Goal: Task Accomplishment & Management: Manage account settings

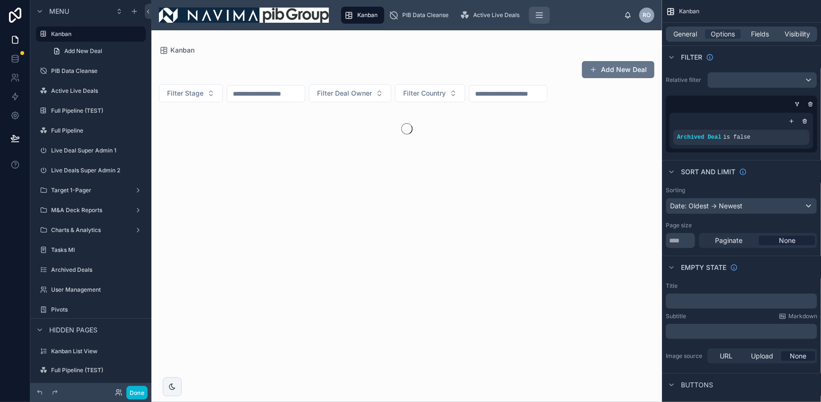
click at [539, 16] on icon "scrollable content" at bounding box center [539, 14] width 9 height 9
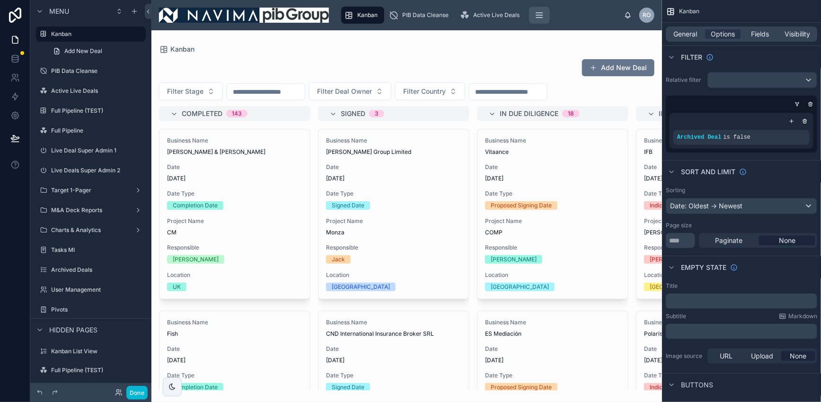
click at [539, 16] on icon "scrollable content" at bounding box center [539, 14] width 9 height 9
click at [540, 18] on icon "scrollable content" at bounding box center [540, 18] width 6 height 0
click at [14, 55] on icon at bounding box center [15, 56] width 6 height 2
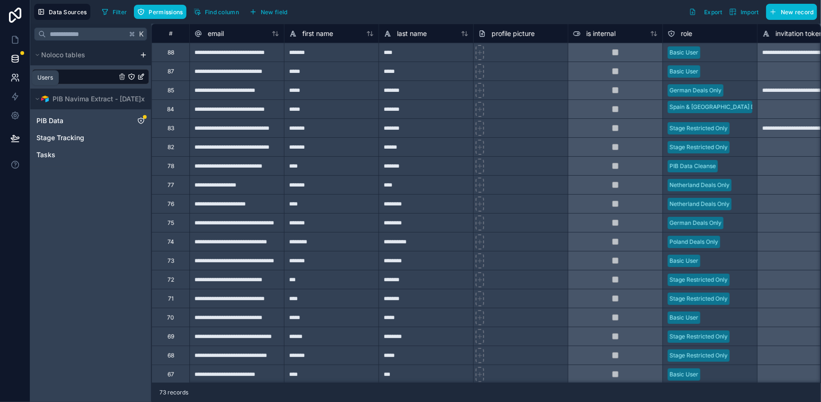
click at [14, 79] on icon at bounding box center [13, 80] width 5 height 2
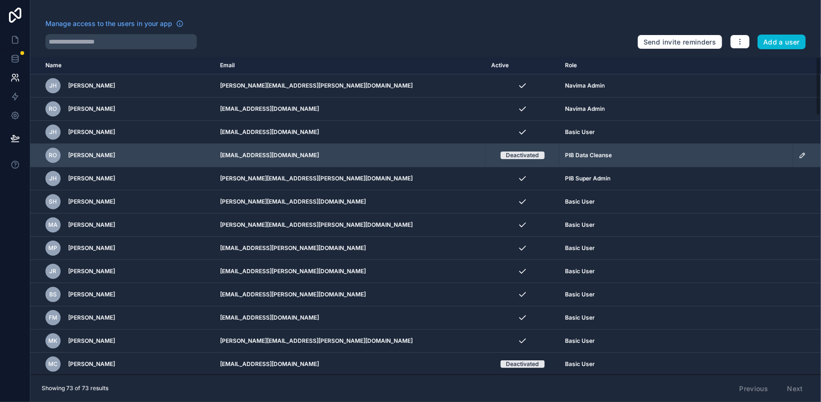
scroll to position [6, 0]
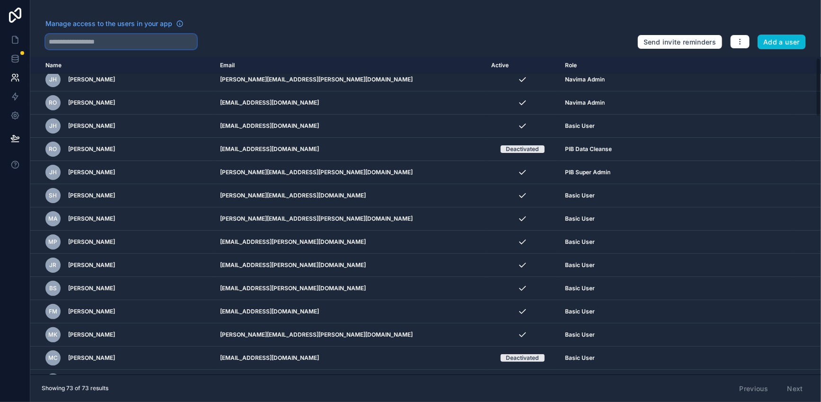
click at [93, 44] on input "text" at bounding box center [120, 41] width 151 height 15
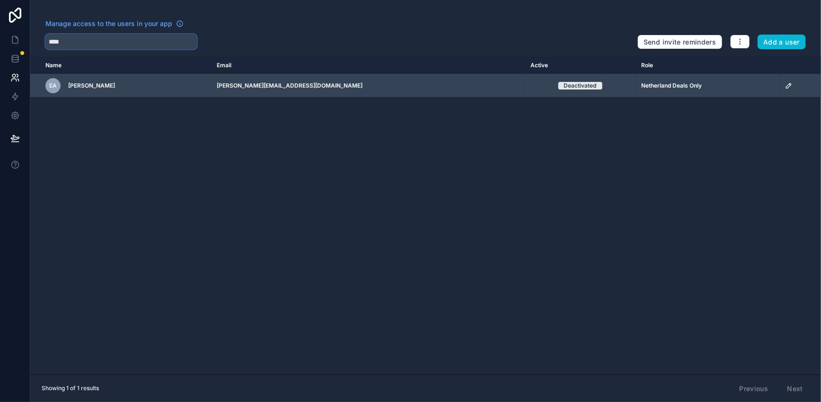
type input "****"
click at [785, 87] on icon "scrollable content" at bounding box center [789, 86] width 8 height 8
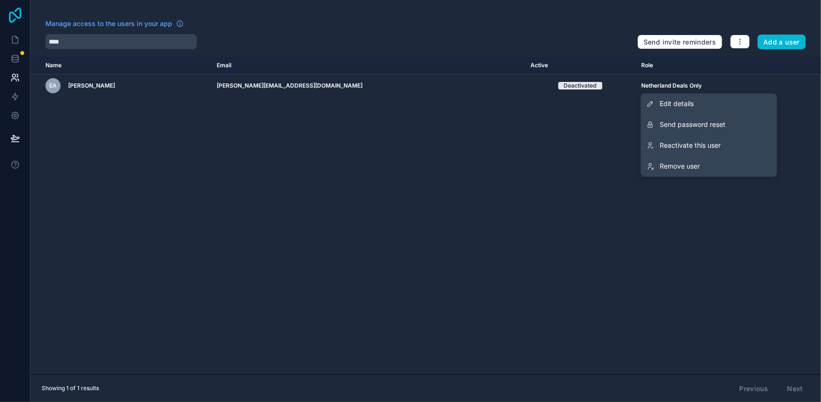
click at [15, 17] on icon at bounding box center [15, 15] width 12 height 15
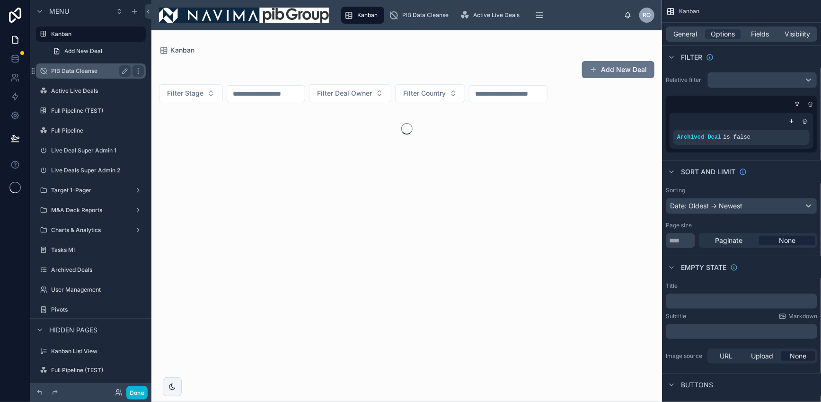
click at [74, 70] on label "PIB Data Cleanse" at bounding box center [89, 71] width 76 height 8
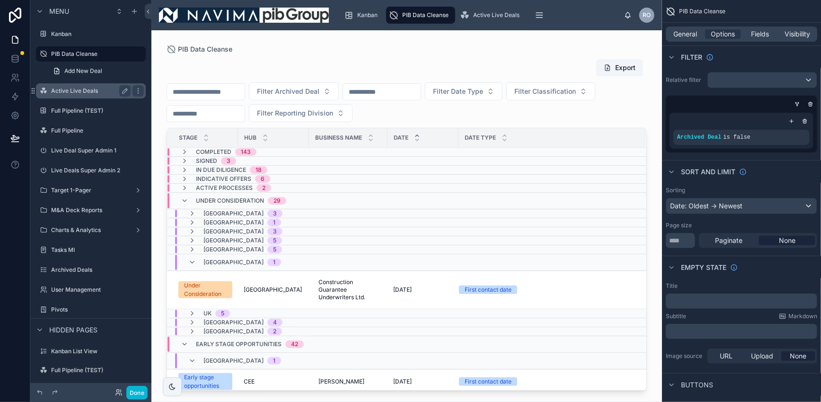
click at [72, 89] on label "Active Live Deals" at bounding box center [89, 91] width 76 height 8
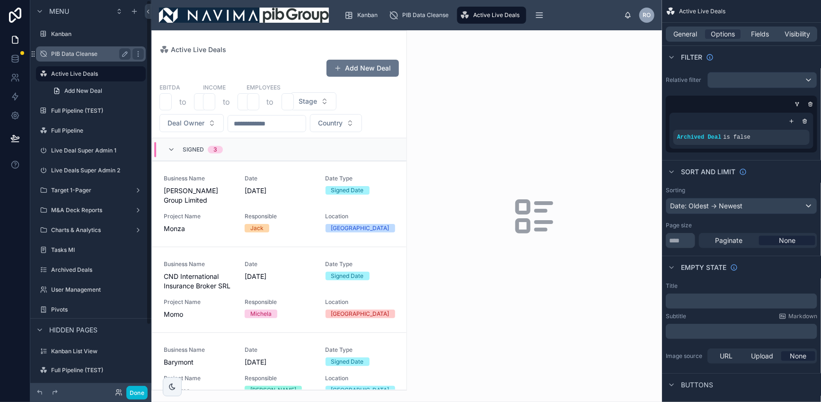
click at [73, 55] on label "PIB Data Cleanse" at bounding box center [89, 54] width 76 height 8
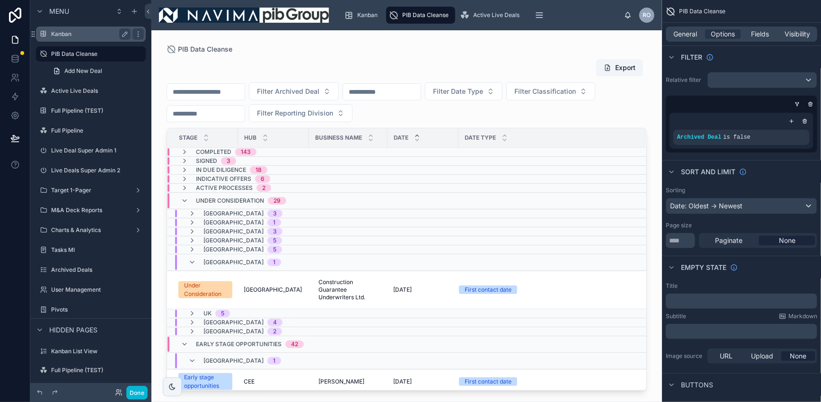
click at [58, 33] on label "Kanban" at bounding box center [89, 34] width 76 height 8
click at [17, 14] on icon at bounding box center [15, 15] width 19 height 15
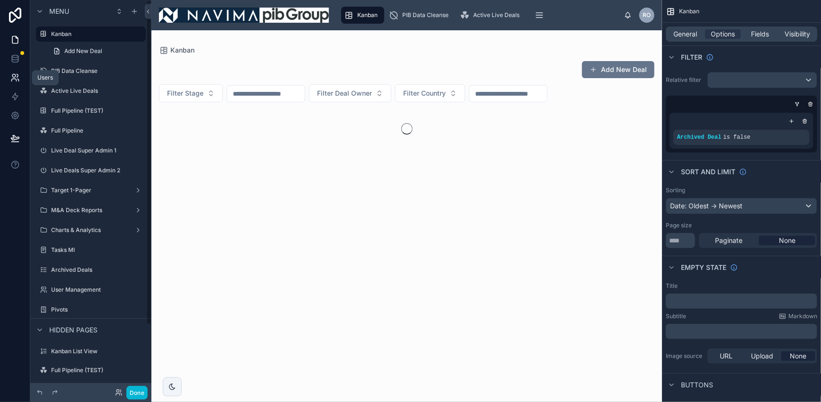
click at [16, 79] on icon at bounding box center [14, 77] width 9 height 9
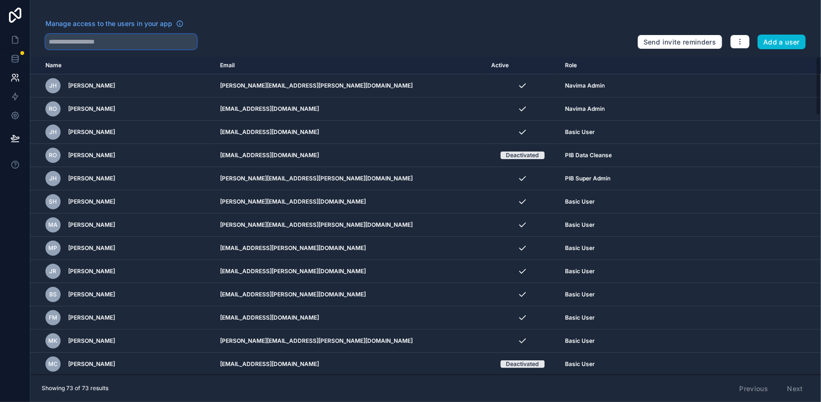
click at [121, 42] on input "text" at bounding box center [120, 41] width 151 height 15
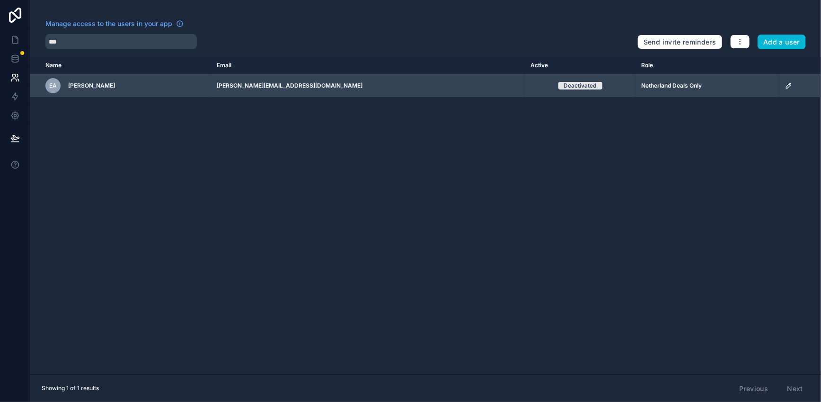
click at [785, 87] on icon "scrollable content" at bounding box center [789, 86] width 8 height 8
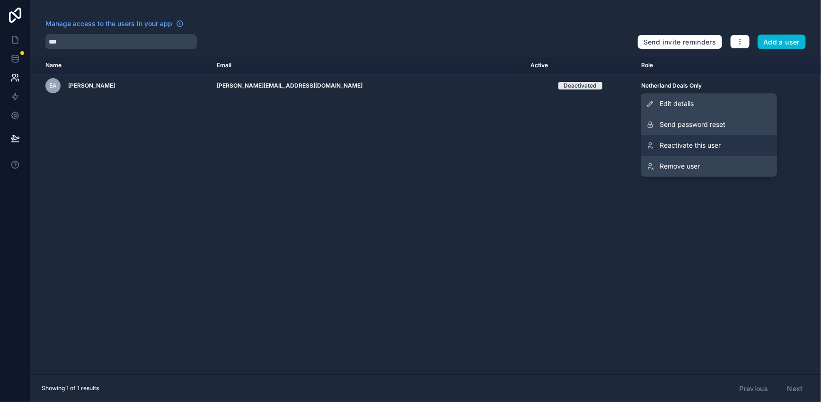
click at [703, 144] on span "Reactivate this user" at bounding box center [690, 145] width 61 height 9
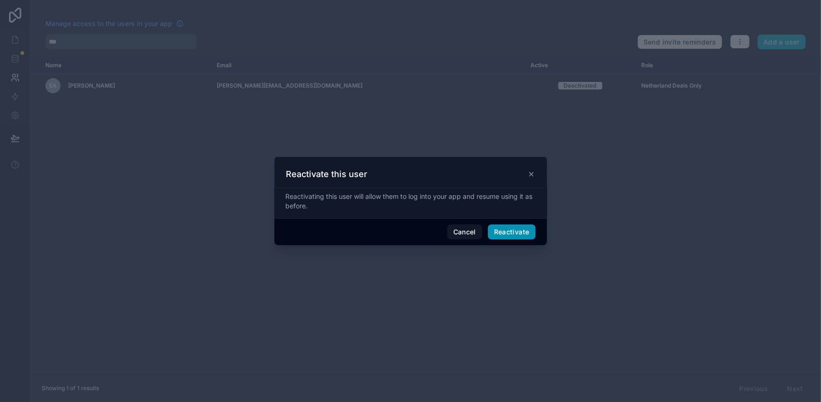
click at [521, 233] on button "Reactivate" at bounding box center [512, 231] width 48 height 15
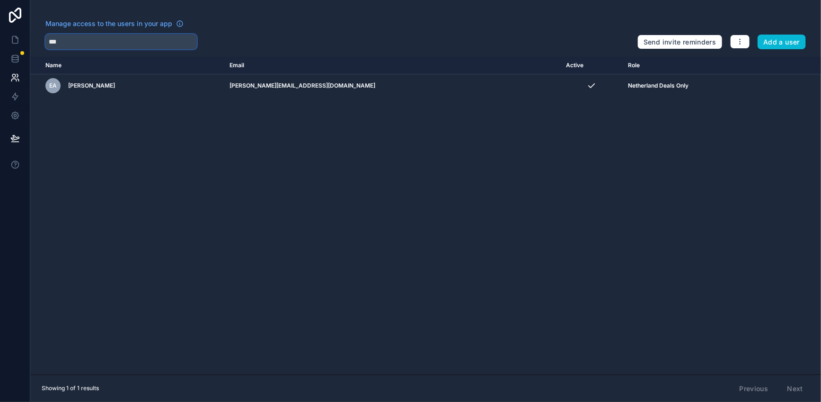
click at [69, 42] on input "***" at bounding box center [120, 41] width 151 height 15
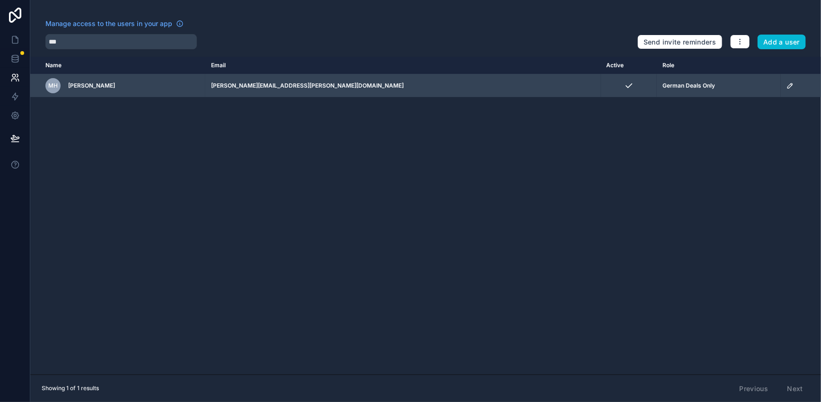
click at [787, 86] on icon "scrollable content" at bounding box center [791, 86] width 8 height 8
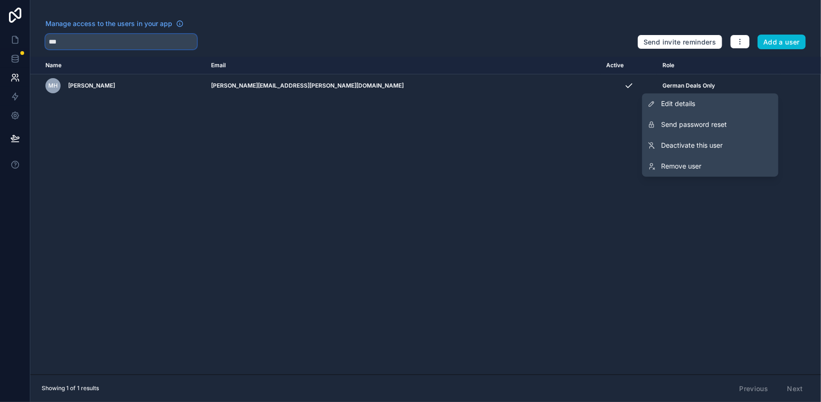
click at [87, 41] on input "***" at bounding box center [120, 41] width 151 height 15
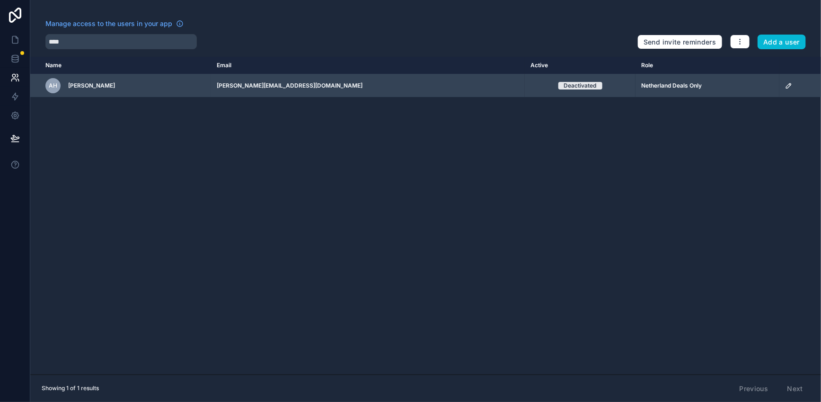
click at [789, 85] on icon "scrollable content" at bounding box center [789, 84] width 1 height 1
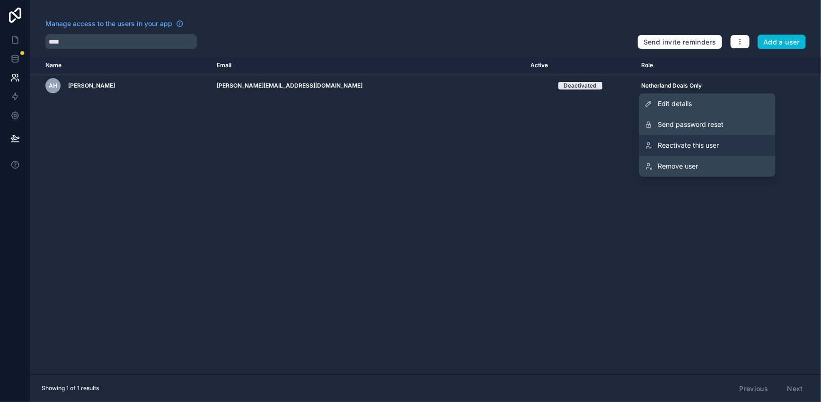
click at [711, 143] on span "Reactivate this user" at bounding box center [688, 145] width 61 height 9
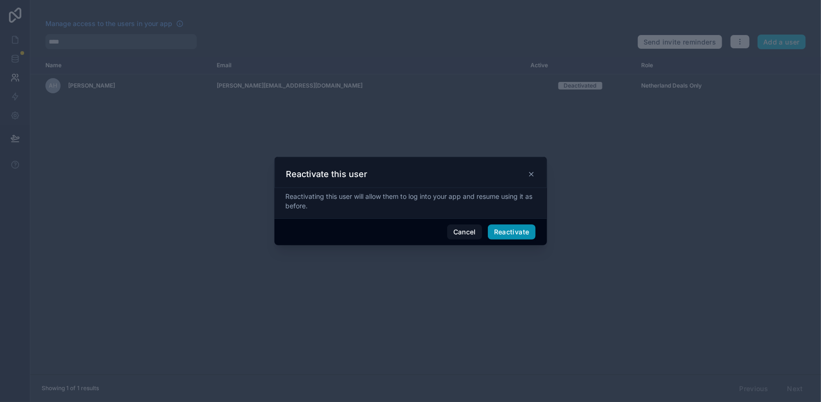
click at [514, 229] on button "Reactivate" at bounding box center [512, 231] width 48 height 15
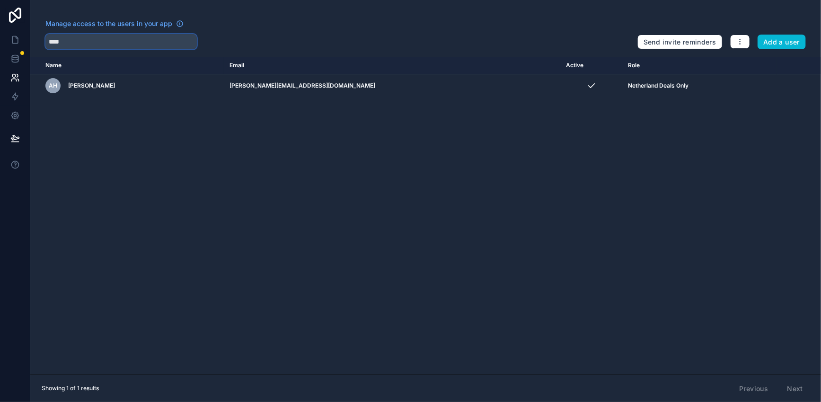
click at [97, 40] on input "****" at bounding box center [120, 41] width 151 height 15
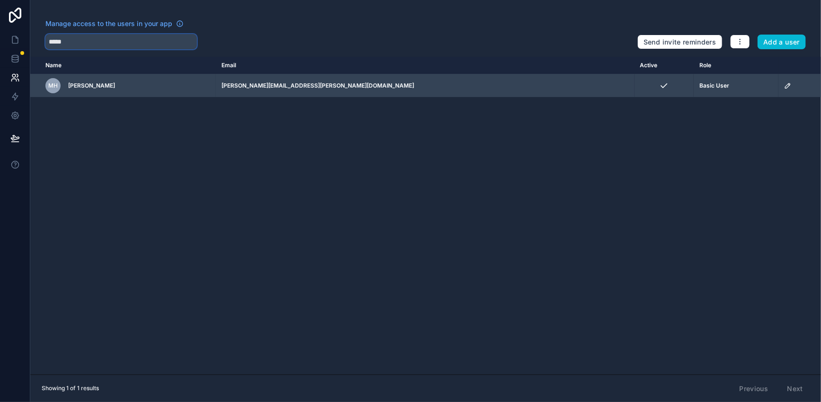
type input "*****"
click at [788, 84] on icon "scrollable content" at bounding box center [788, 84] width 1 height 1
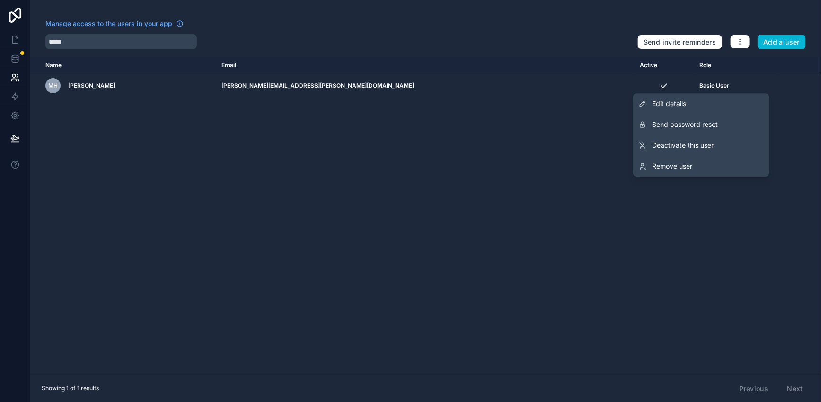
click at [383, 168] on div "Name Email Active Role userTable.email MH Mitch Howes mitch.howes@pib-insurance…" at bounding box center [425, 216] width 791 height 318
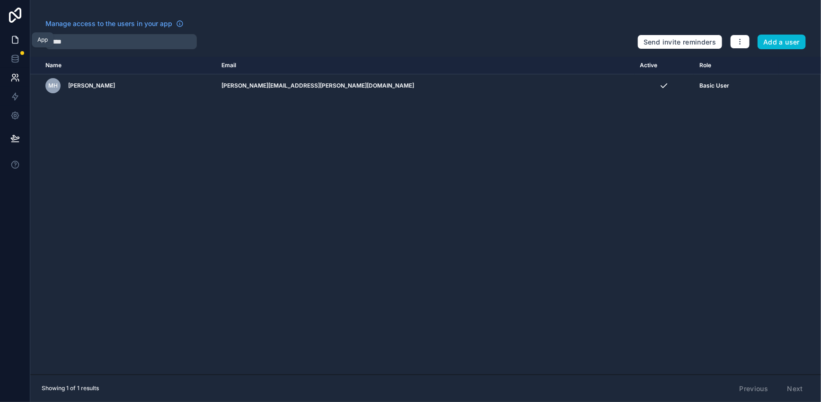
click at [16, 40] on icon at bounding box center [14, 39] width 9 height 9
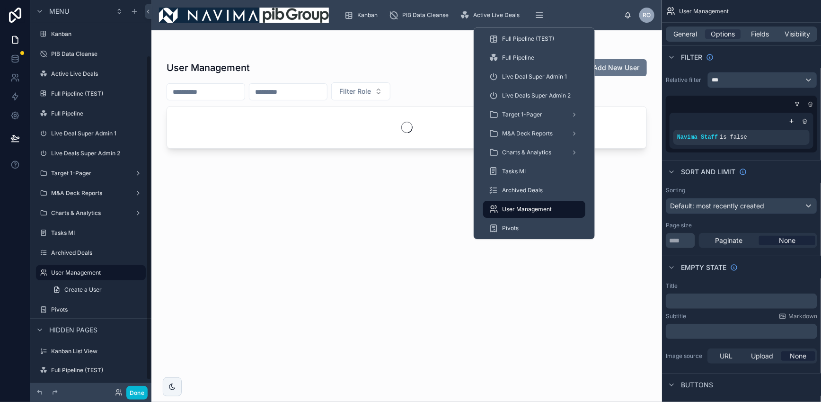
scroll to position [66, 0]
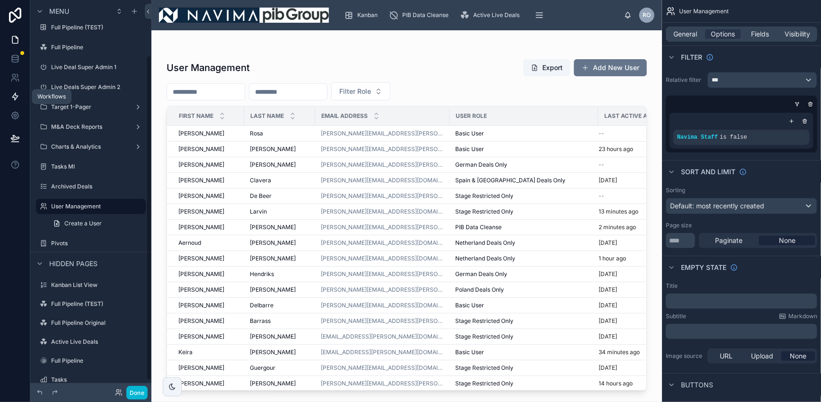
click at [15, 97] on icon at bounding box center [14, 96] width 9 height 9
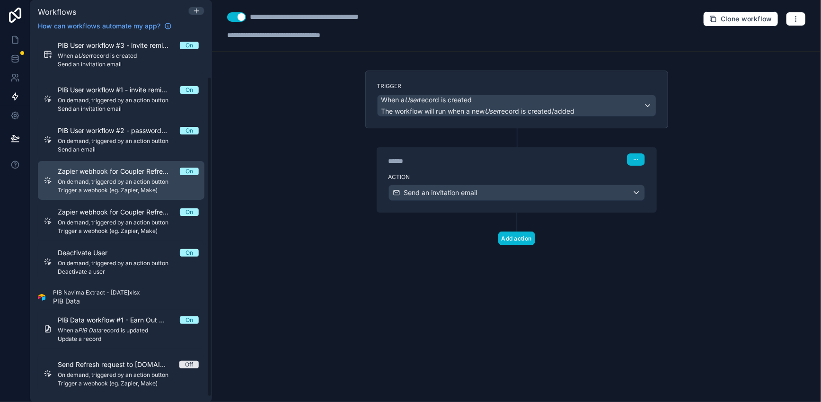
scroll to position [52, 0]
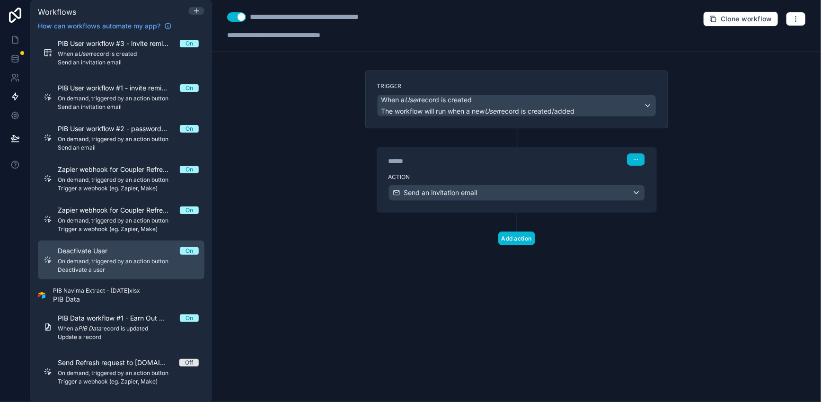
click at [105, 259] on span "On demand, triggered by an action button" at bounding box center [128, 261] width 141 height 8
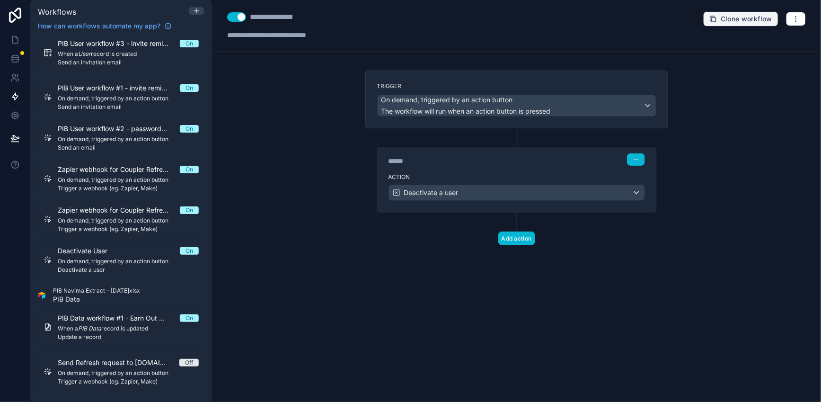
click at [737, 20] on span "Clone workflow" at bounding box center [747, 19] width 52 height 9
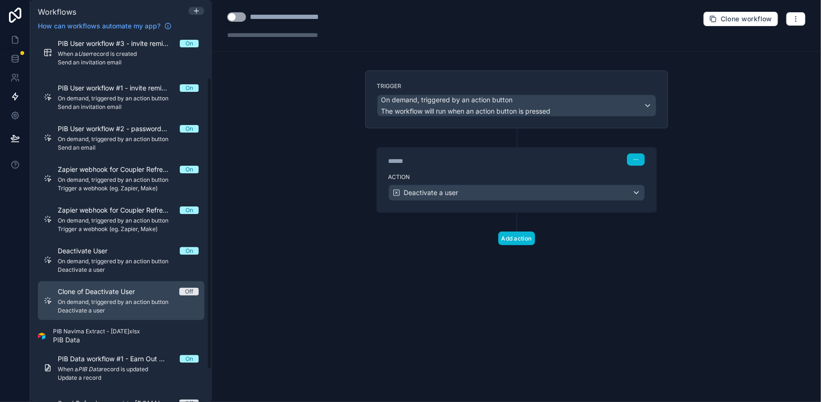
click at [128, 300] on span "On demand, triggered by an action button" at bounding box center [128, 302] width 141 height 8
click at [98, 291] on span "Clone of Deactivate User" at bounding box center [102, 291] width 88 height 9
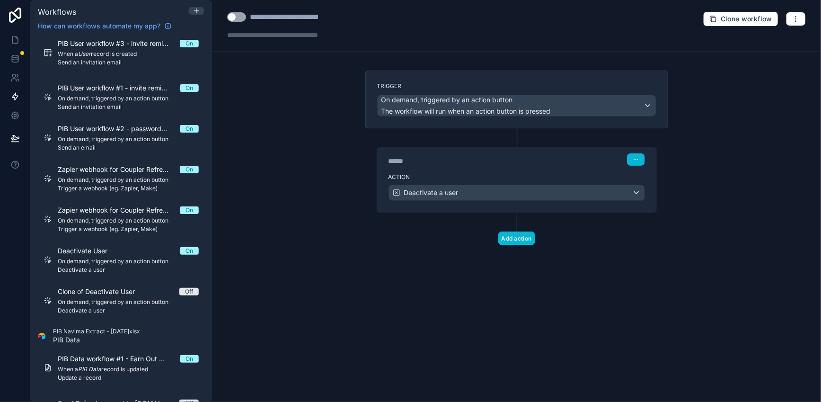
click at [266, 36] on div at bounding box center [293, 34] width 133 height 9
drag, startPoint x: 283, startPoint y: 13, endPoint x: 252, endPoint y: 15, distance: 30.3
click at [252, 15] on div "**********" at bounding box center [298, 16] width 97 height 11
type div "**********"
click at [297, 63] on div "**********" at bounding box center [516, 201] width 609 height 402
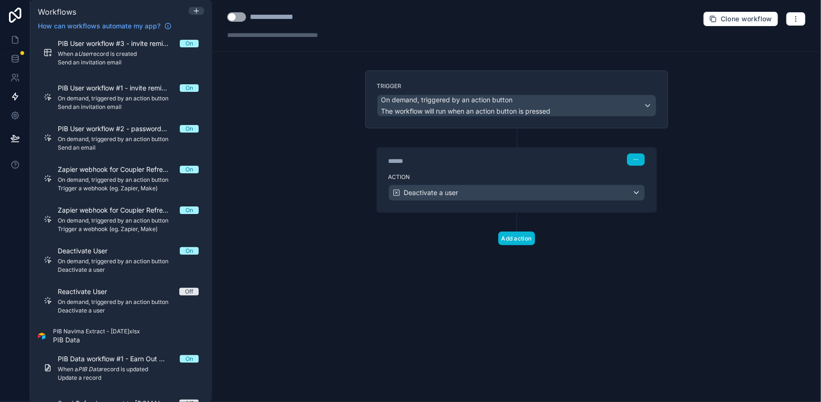
click at [305, 36] on div at bounding box center [293, 34] width 133 height 9
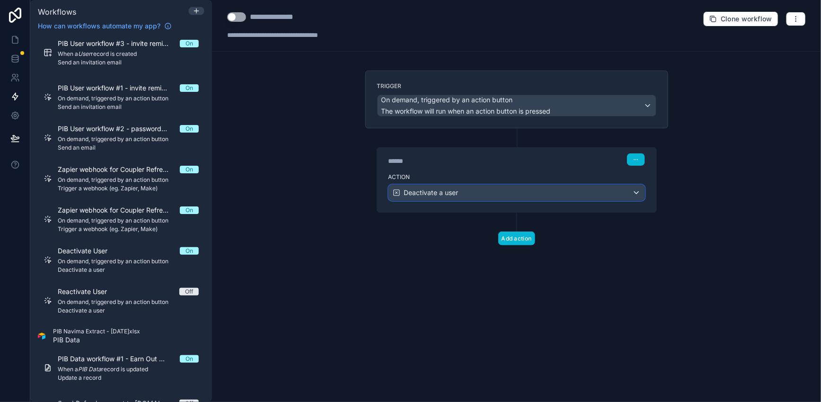
click at [584, 194] on div "Deactivate a user" at bounding box center [517, 192] width 256 height 15
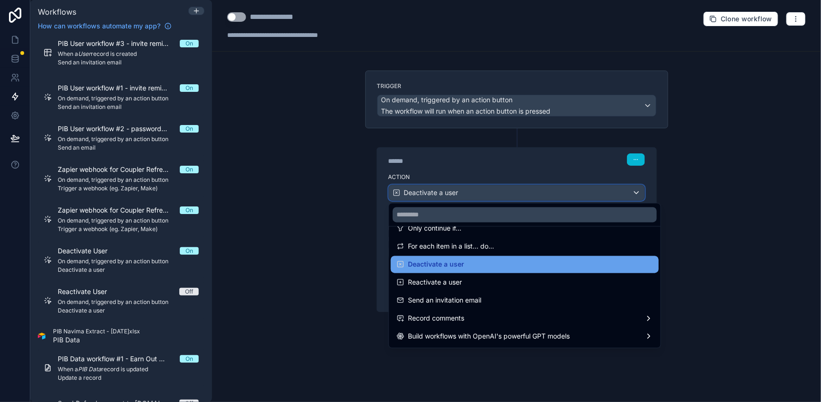
scroll to position [142, 0]
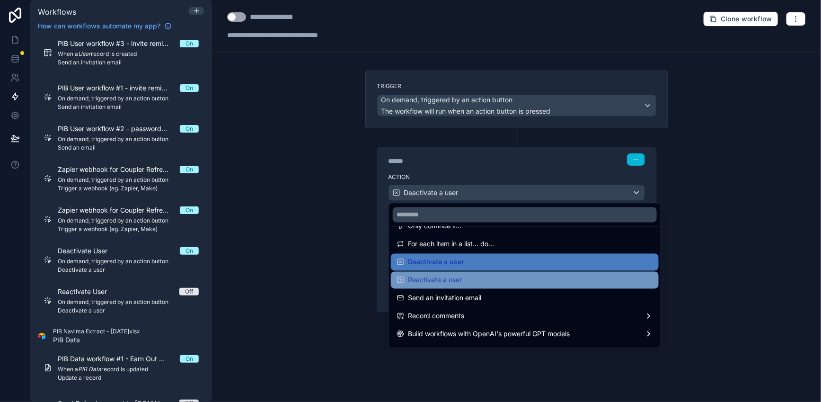
click at [465, 278] on div "Reactivate a user" at bounding box center [525, 279] width 257 height 11
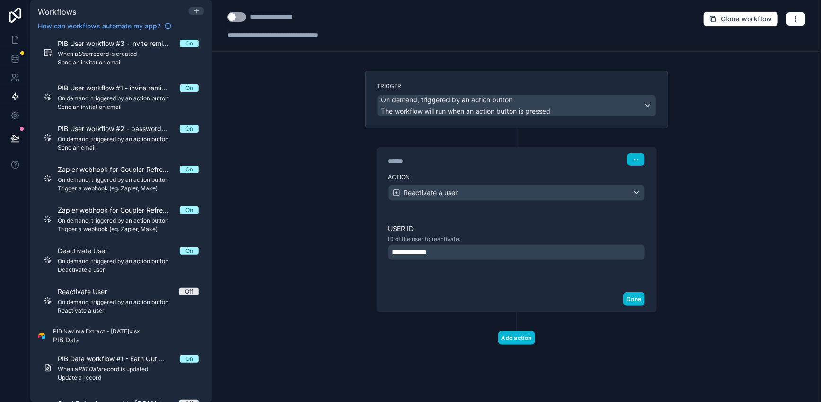
click at [455, 253] on div "**********" at bounding box center [517, 252] width 257 height 15
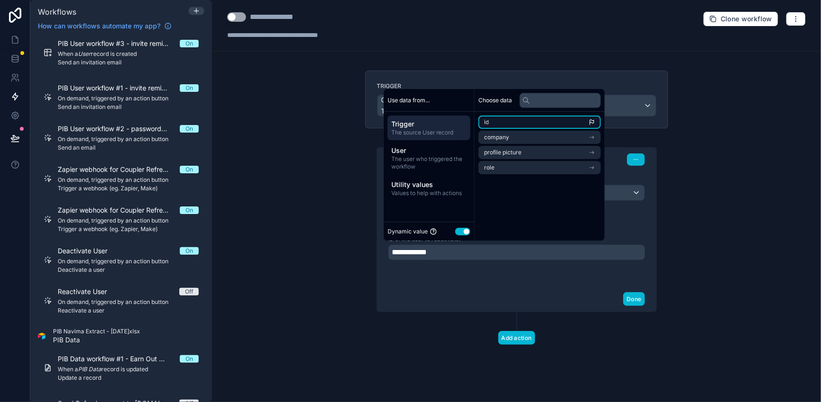
click at [498, 122] on li "id" at bounding box center [539, 121] width 123 height 13
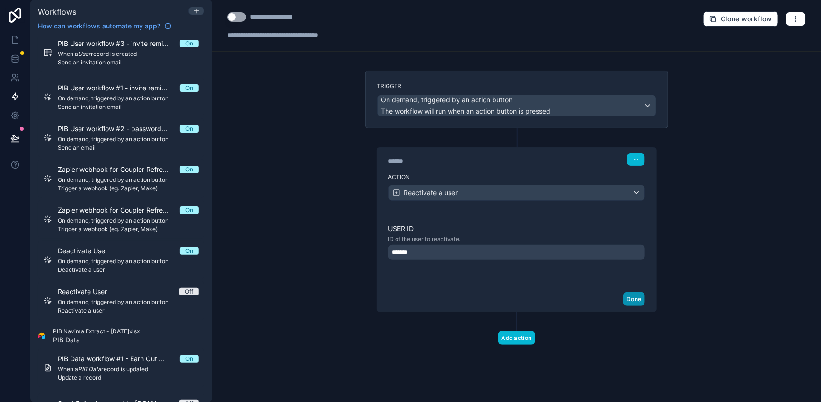
click at [634, 299] on button "Done" at bounding box center [633, 299] width 21 height 14
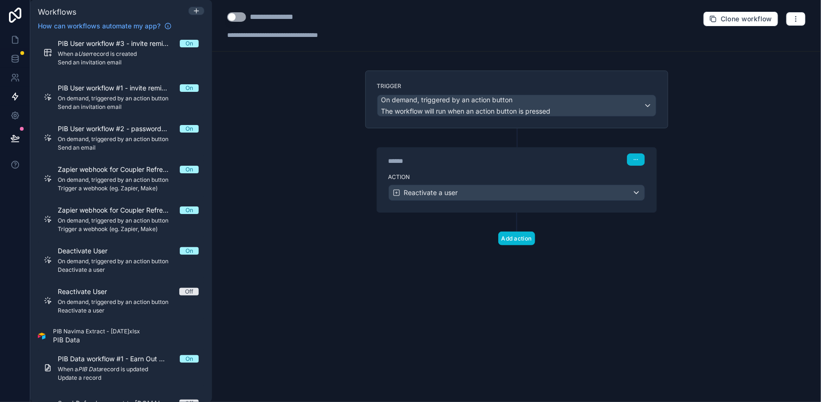
click at [239, 17] on button "Use setting" at bounding box center [236, 16] width 19 height 9
click at [800, 21] on button "button" at bounding box center [796, 19] width 20 height 14
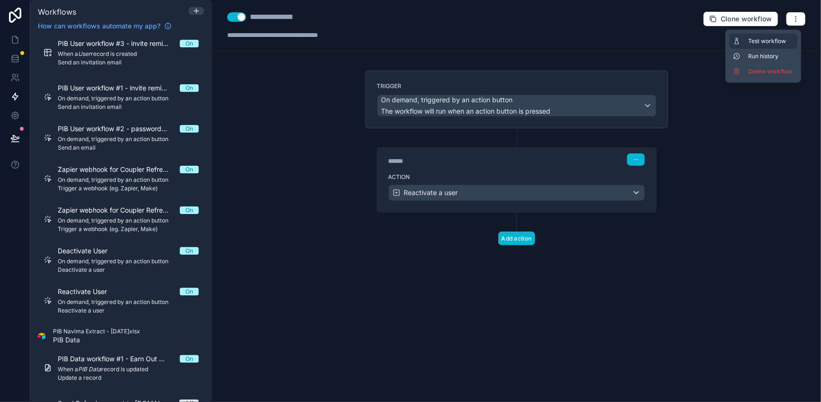
click at [774, 40] on span "Test workflow" at bounding box center [770, 41] width 45 height 8
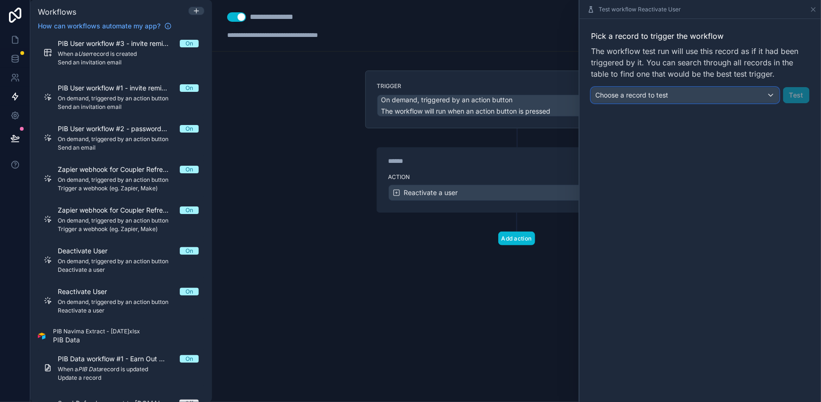
click at [753, 98] on div "Choose a record to test" at bounding box center [685, 95] width 187 height 15
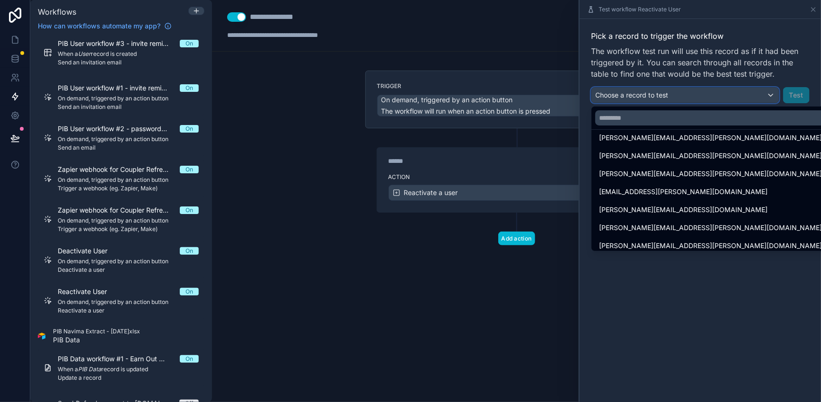
scroll to position [586, 0]
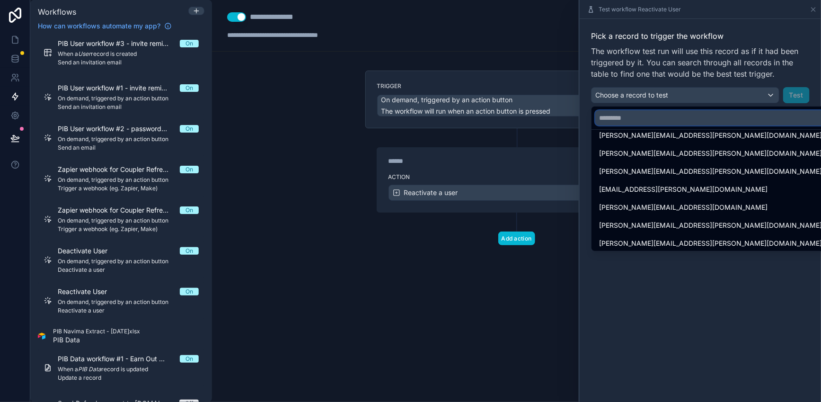
click at [613, 117] on input "text" at bounding box center [710, 117] width 230 height 15
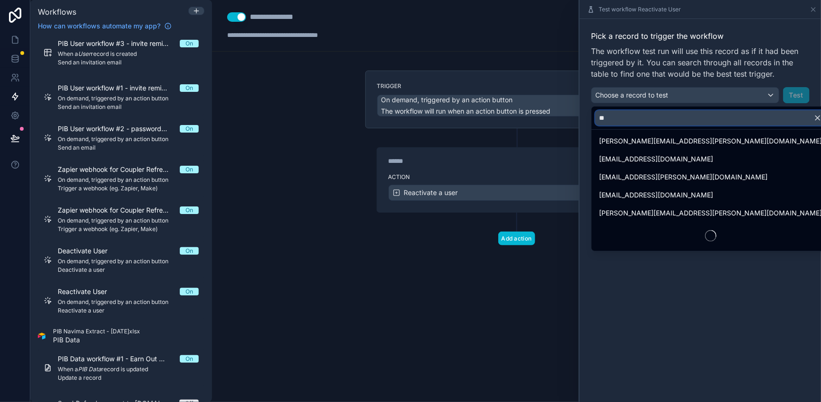
scroll to position [0, 0]
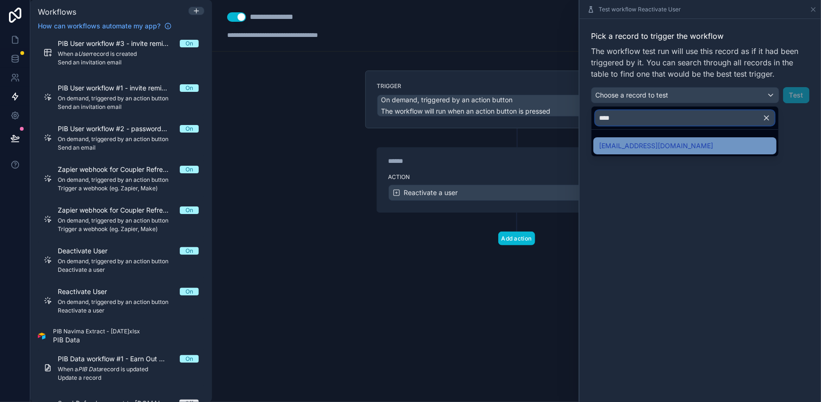
type input "****"
click at [630, 143] on span "rossotoole@me.com" at bounding box center [656, 145] width 114 height 11
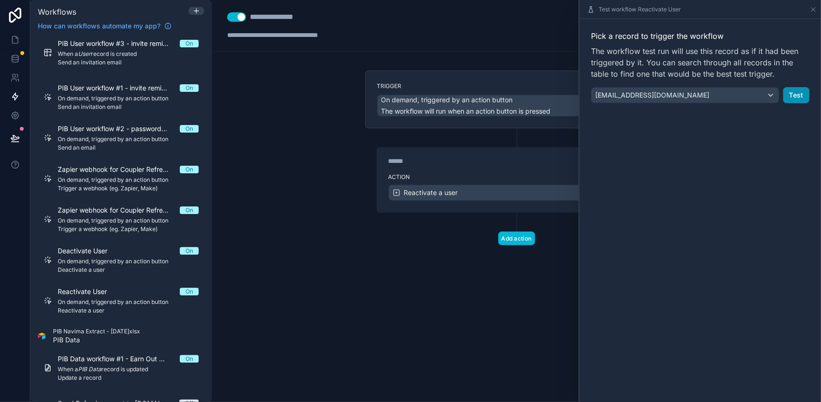
click at [801, 97] on button "Test" at bounding box center [796, 95] width 27 height 16
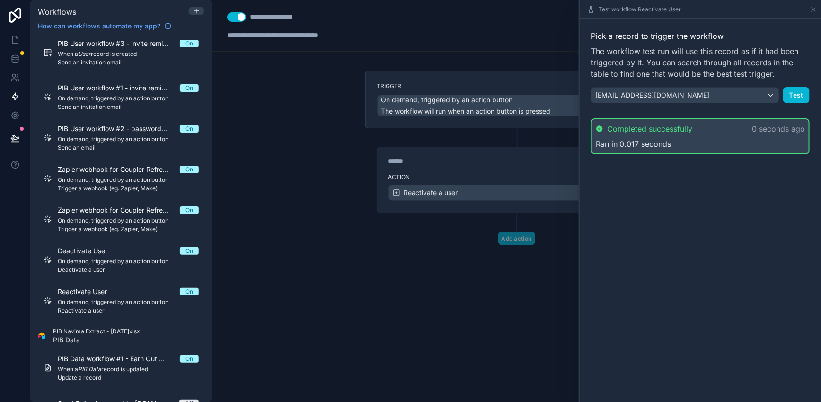
click at [512, 47] on div "**********" at bounding box center [516, 26] width 609 height 52
click at [16, 42] on icon at bounding box center [14, 39] width 9 height 9
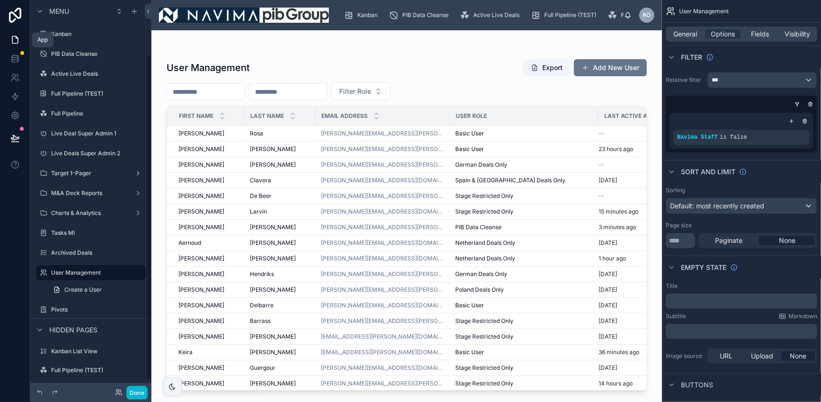
scroll to position [66, 0]
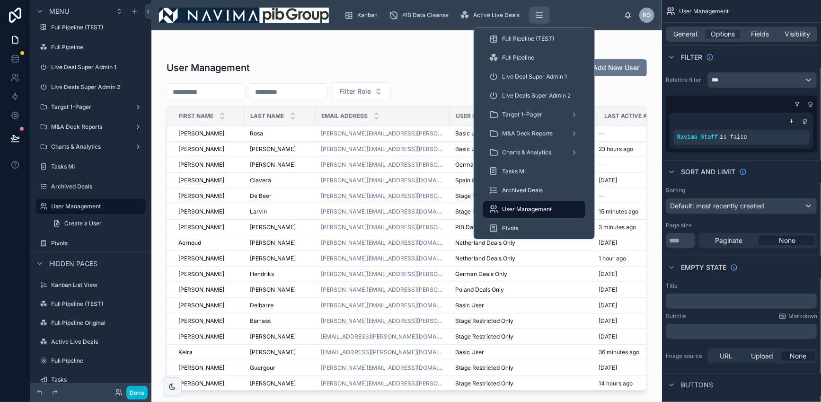
click at [542, 18] on icon "scrollable content" at bounding box center [539, 14] width 9 height 9
click at [539, 209] on span "User Management" at bounding box center [527, 209] width 50 height 8
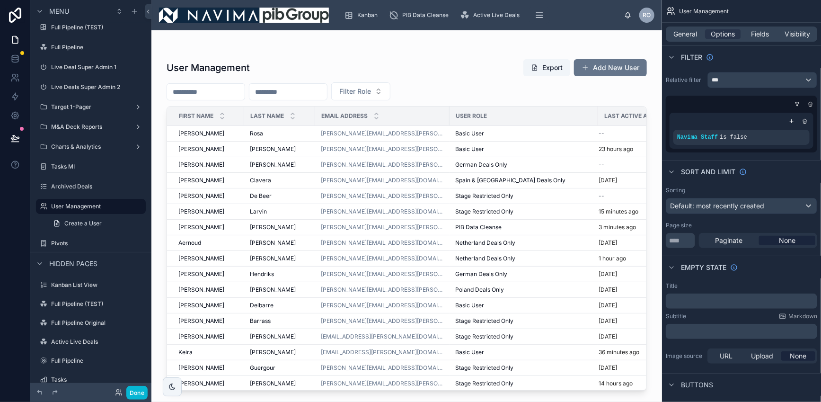
click at [194, 134] on div at bounding box center [406, 210] width 511 height 360
click at [192, 133] on span "Rodrigo" at bounding box center [201, 134] width 46 height 8
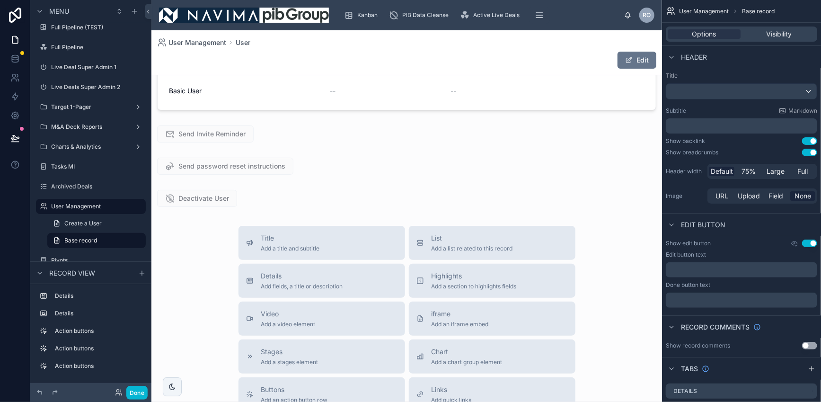
scroll to position [104, 0]
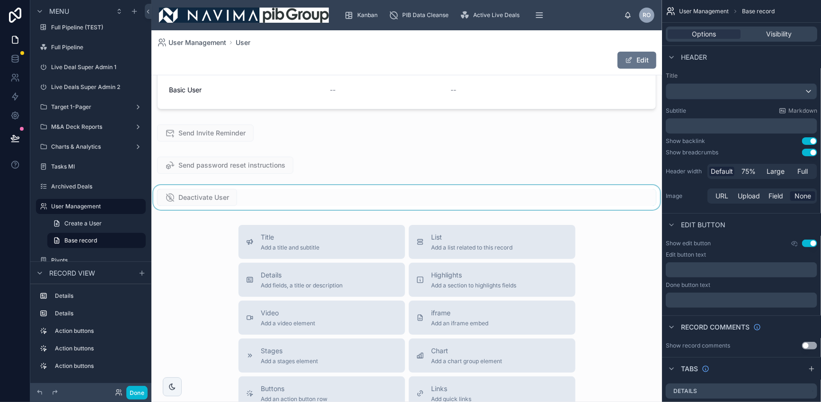
click at [312, 195] on div at bounding box center [406, 197] width 511 height 25
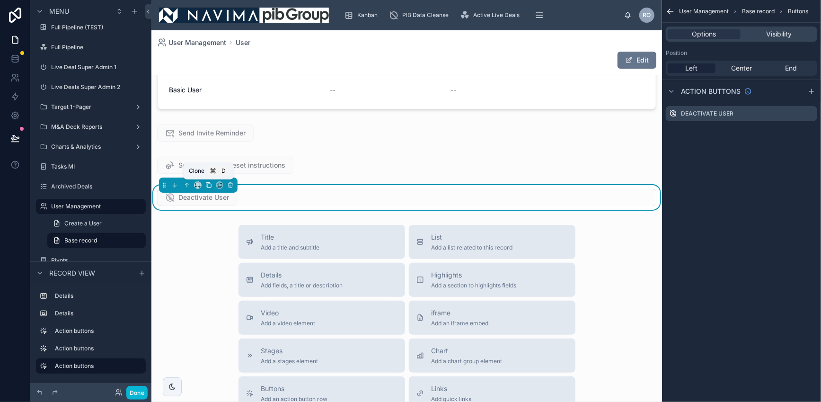
click at [208, 185] on icon at bounding box center [208, 185] width 7 height 7
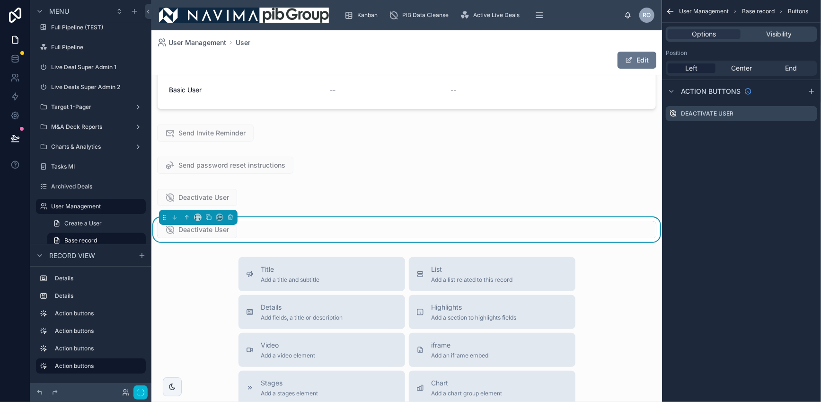
click at [212, 233] on span "Deactivate User" at bounding box center [197, 230] width 80 height 9
click at [689, 113] on label "Deactivate User" at bounding box center [707, 114] width 53 height 8
click at [690, 115] on label "Deactivate User" at bounding box center [707, 114] width 53 height 8
click at [812, 112] on icon "scrollable content" at bounding box center [811, 113] width 4 height 4
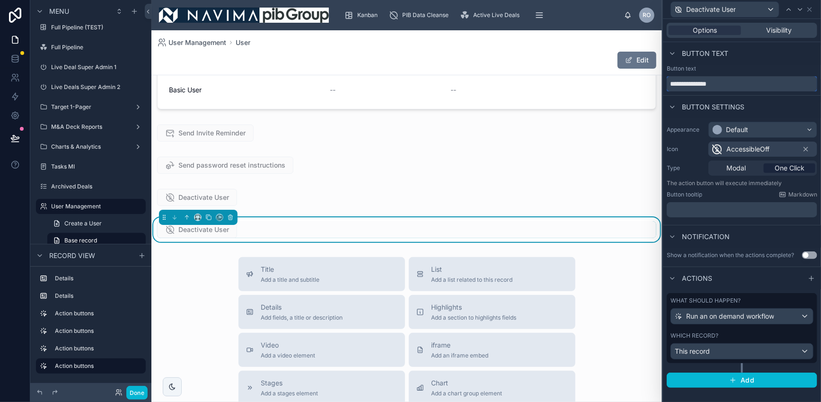
click at [680, 84] on input "**********" at bounding box center [742, 83] width 150 height 15
type input "**********"
click at [714, 147] on icon at bounding box center [716, 148] width 11 height 11
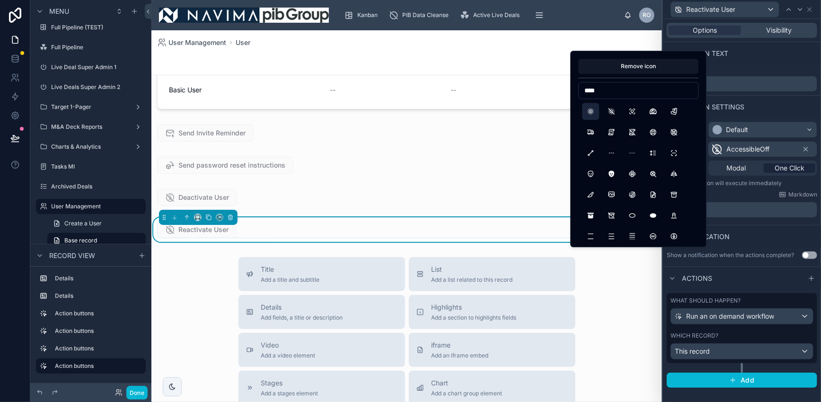
type input "****"
click at [593, 112] on button "LivePhoto" at bounding box center [590, 111] width 17 height 17
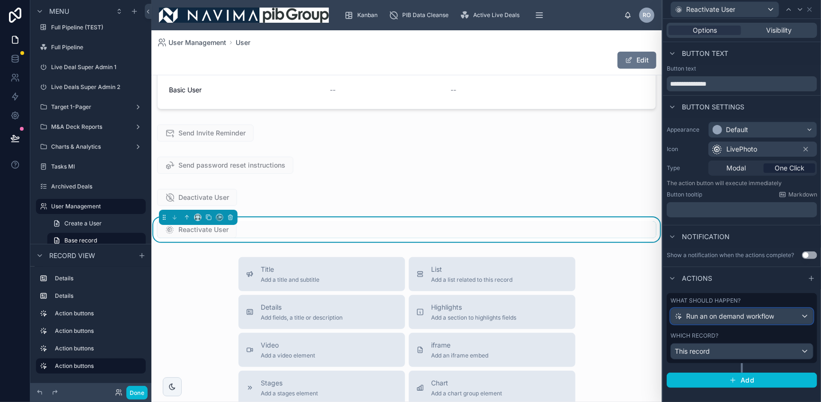
click at [785, 319] on div "Run an on demand workflow" at bounding box center [742, 316] width 142 height 15
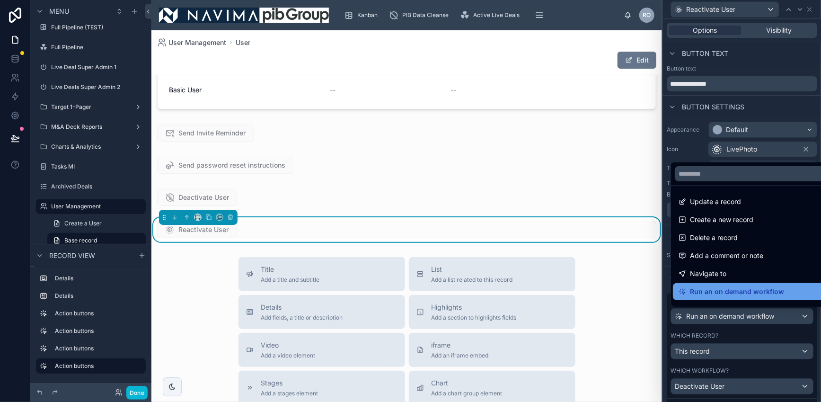
click at [778, 292] on span "Run an on demand workflow" at bounding box center [737, 291] width 94 height 11
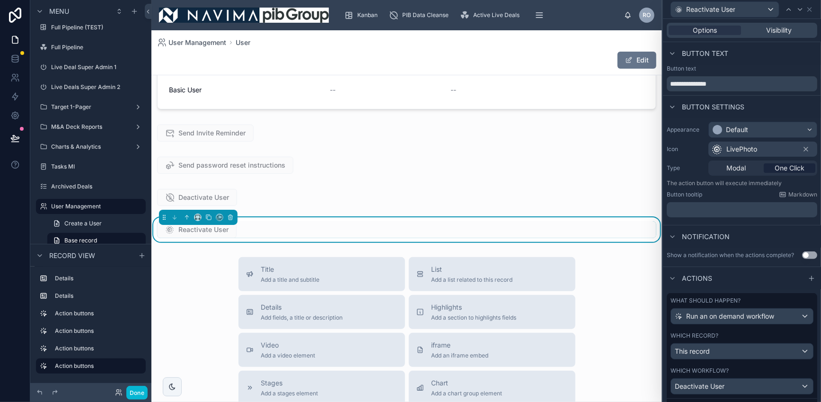
scroll to position [46, 0]
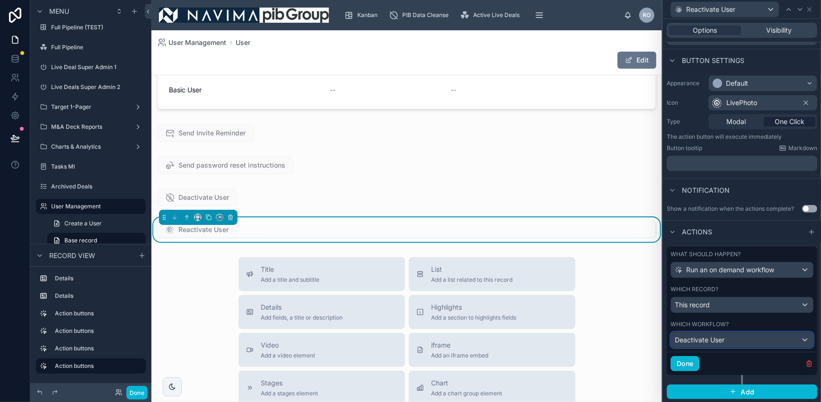
click at [780, 340] on div "Deactivate User" at bounding box center [742, 339] width 142 height 15
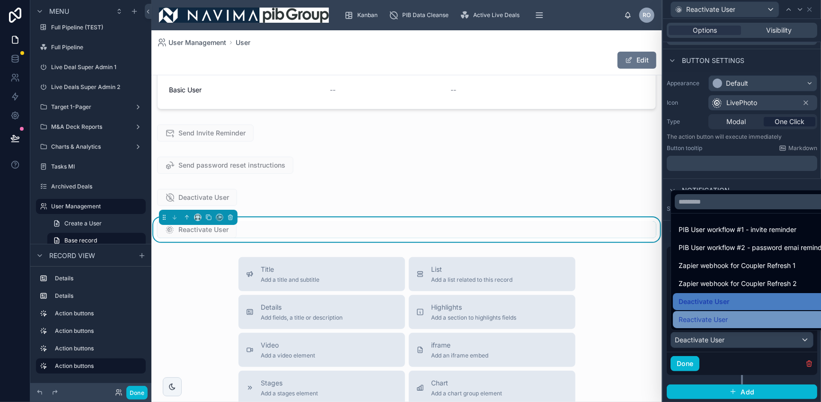
click at [726, 319] on span "Reactivate User" at bounding box center [703, 319] width 49 height 11
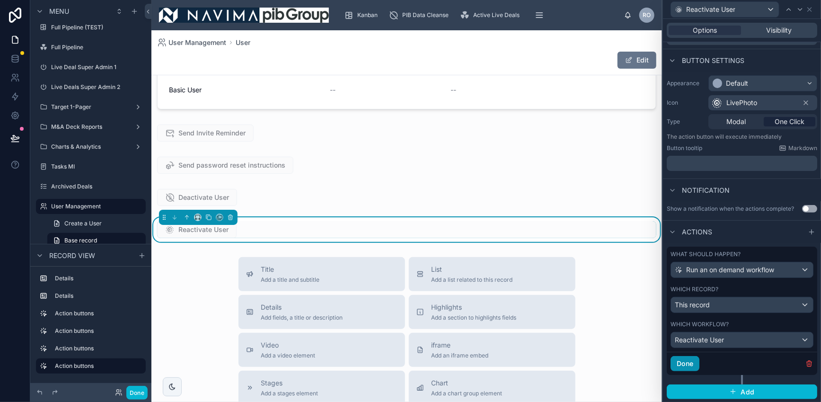
click at [685, 362] on button "Done" at bounding box center [685, 363] width 29 height 15
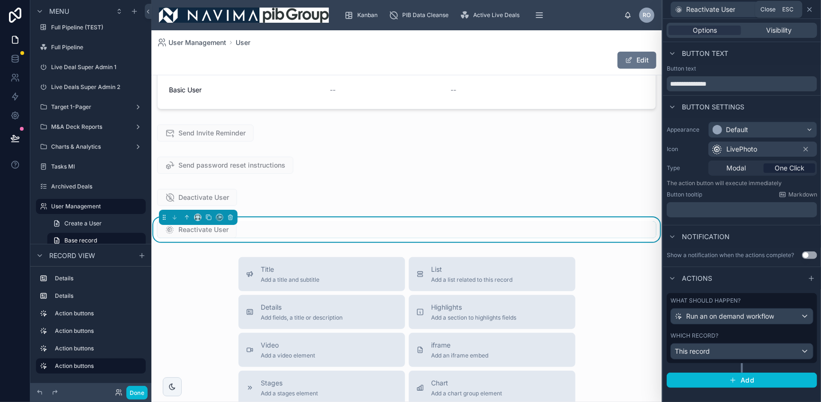
click at [810, 10] on icon at bounding box center [810, 10] width 4 height 4
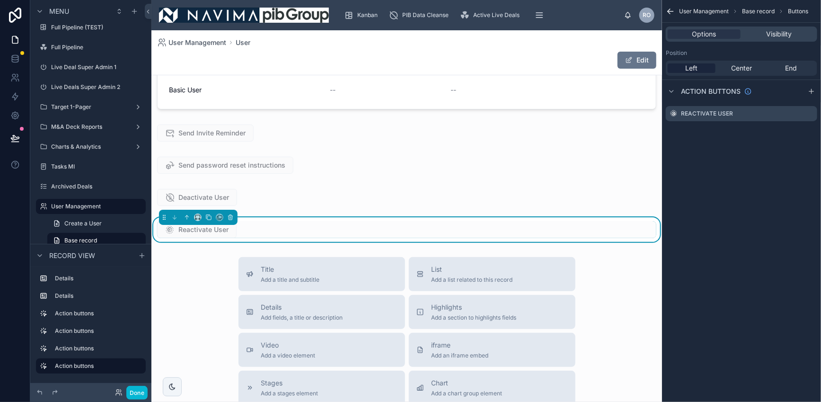
click at [136, 392] on button "Done" at bounding box center [136, 393] width 21 height 14
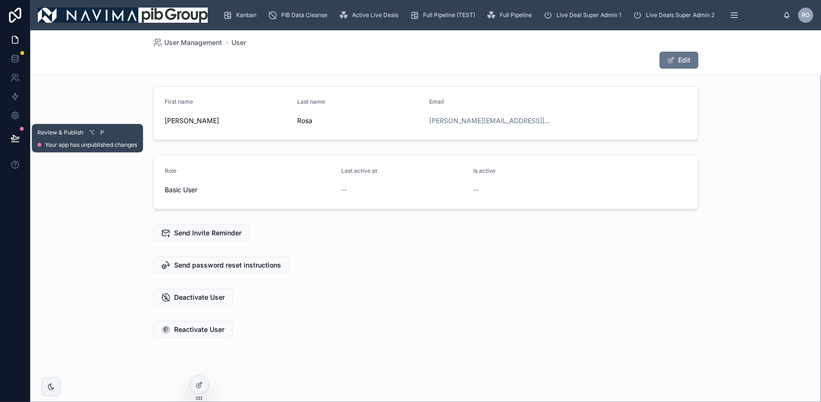
click at [18, 140] on icon at bounding box center [14, 137] width 9 height 9
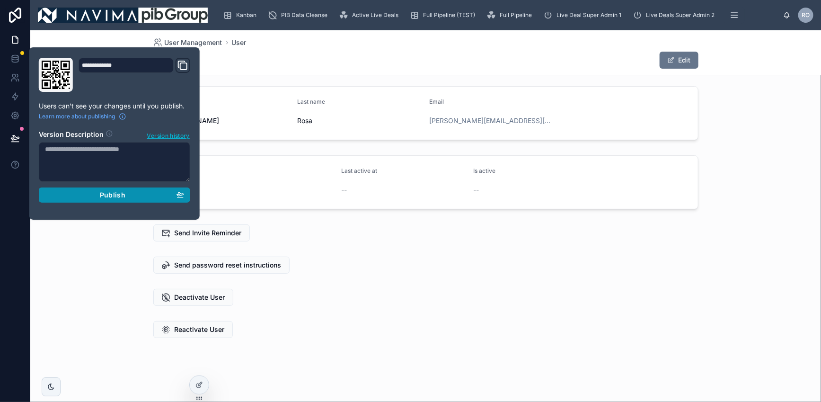
click at [120, 195] on span "Publish" at bounding box center [113, 195] width 26 height 9
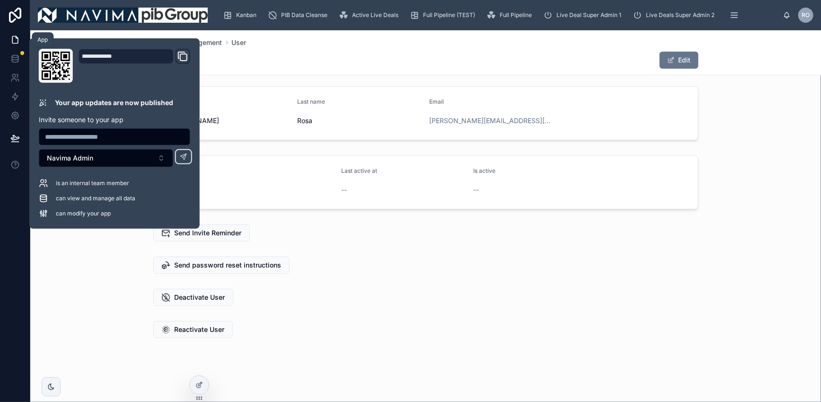
click at [15, 39] on icon at bounding box center [14, 39] width 9 height 9
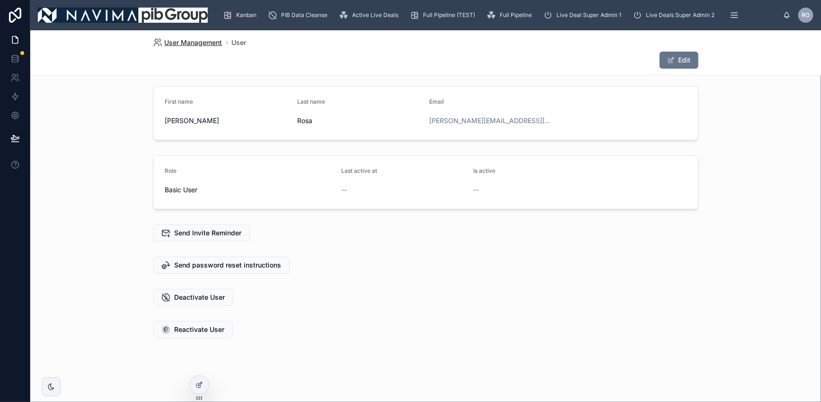
click at [193, 43] on span "User Management" at bounding box center [194, 42] width 58 height 9
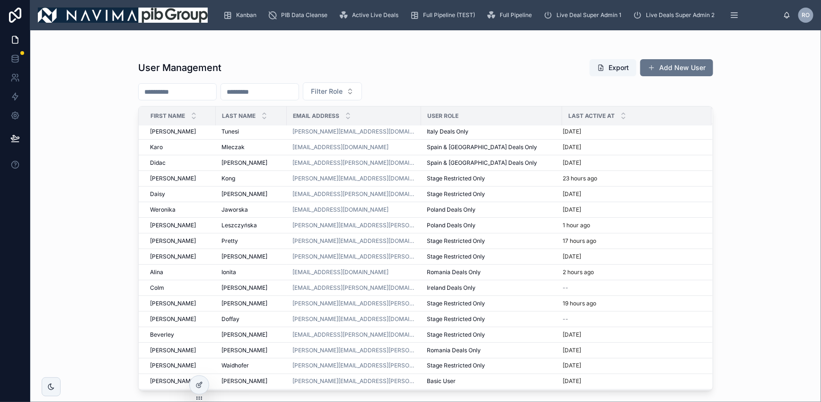
scroll to position [680, 0]
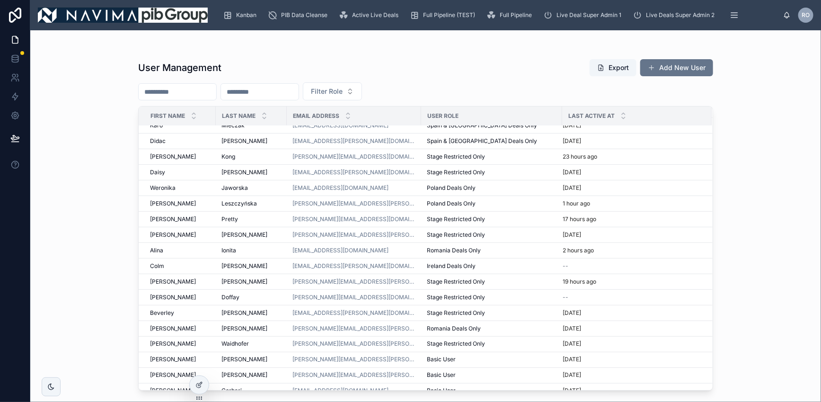
click at [181, 92] on input "text" at bounding box center [178, 91] width 78 height 13
type input "****"
